Goal: Navigation & Orientation: Find specific page/section

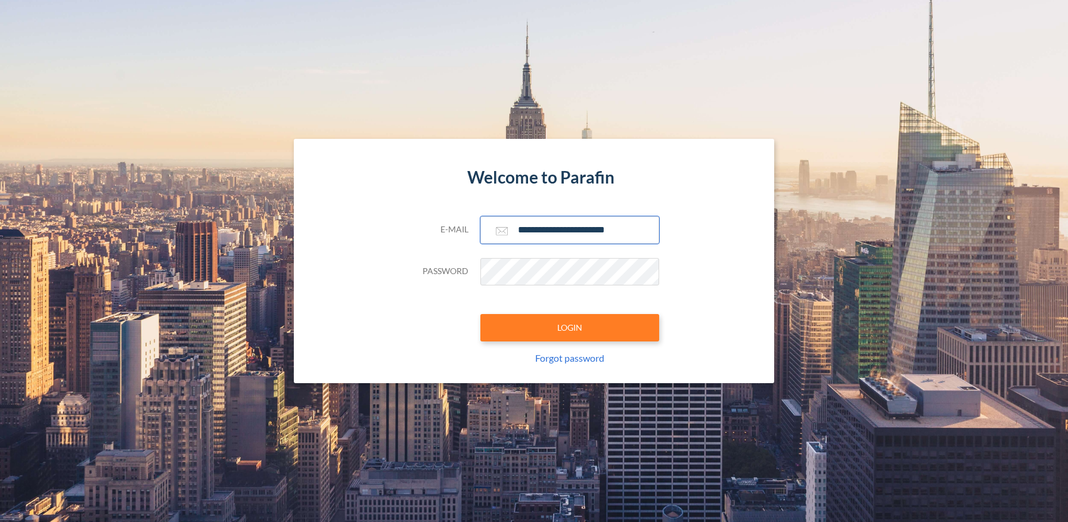
type input "**********"
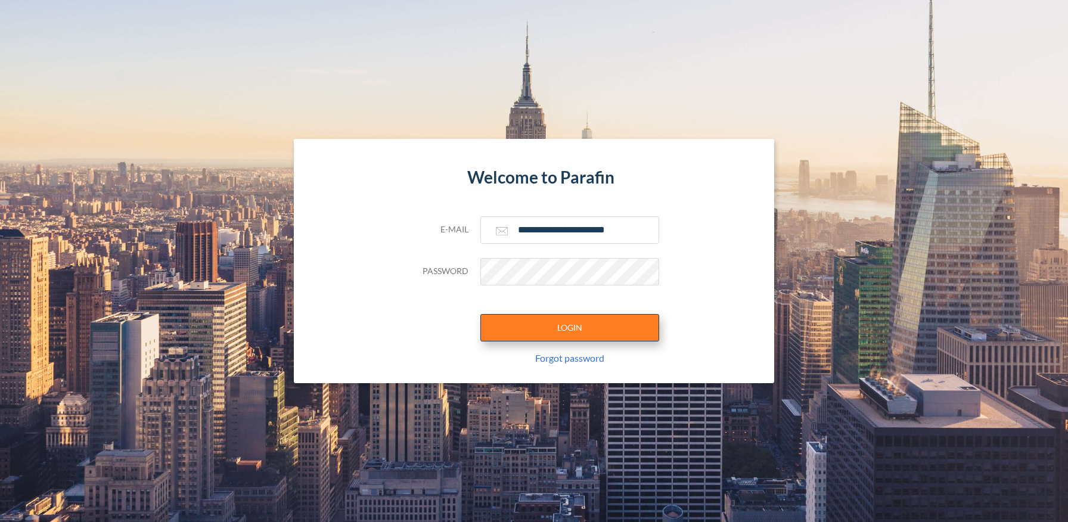
click at [569, 327] on button "LOGIN" at bounding box center [569, 327] width 179 height 27
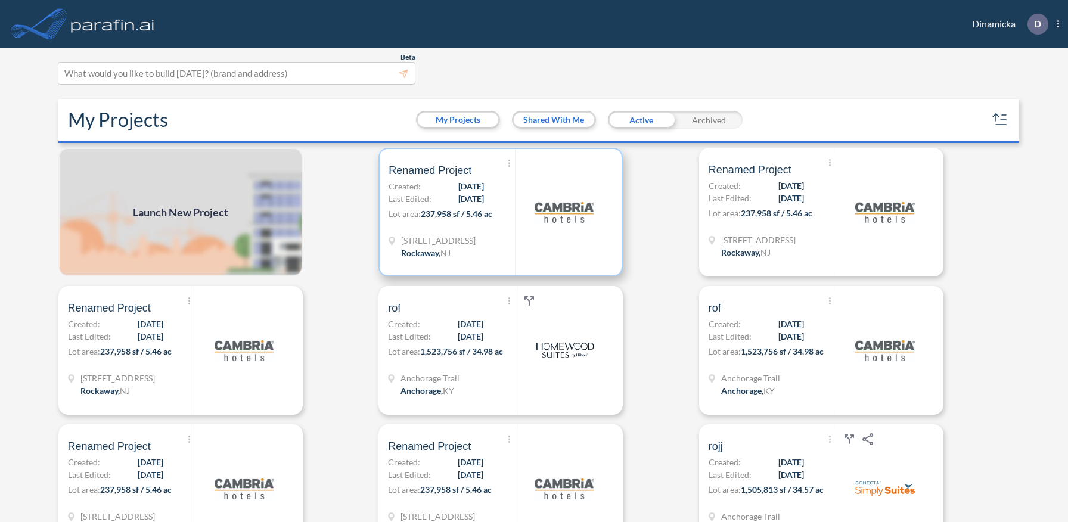
scroll to position [3, 0]
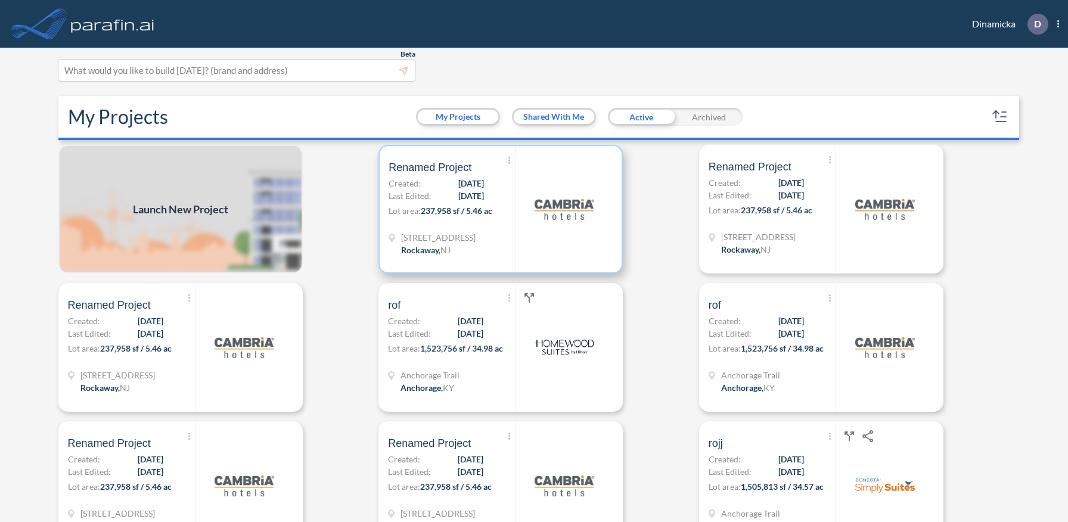
click at [500, 209] on p "Lot area: 237,958 sf / 5.46 ac" at bounding box center [451, 212] width 126 height 17
